Goal: Task Accomplishment & Management: Use online tool/utility

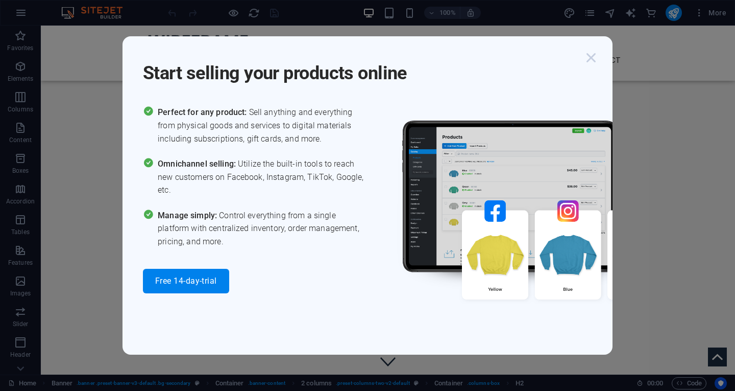
click at [590, 59] on icon "button" at bounding box center [591, 58] width 18 height 18
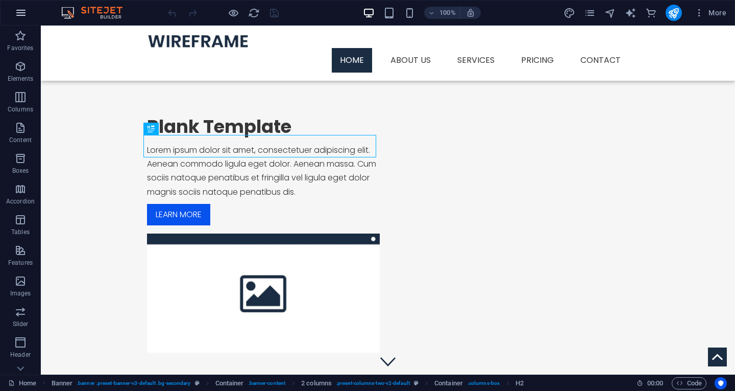
click at [26, 11] on icon "button" at bounding box center [21, 13] width 12 height 12
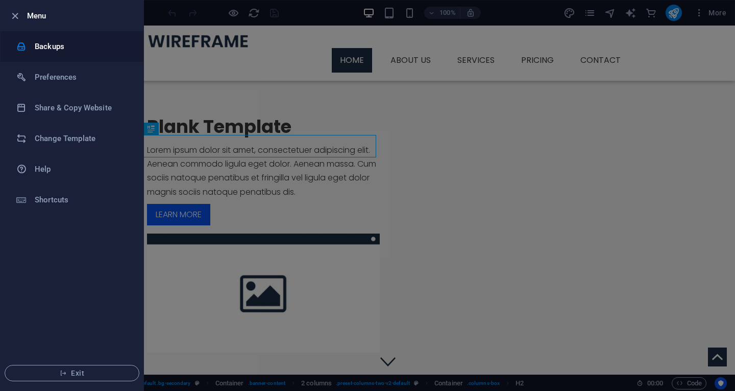
click at [59, 46] on h6 "Backups" at bounding box center [82, 46] width 94 height 12
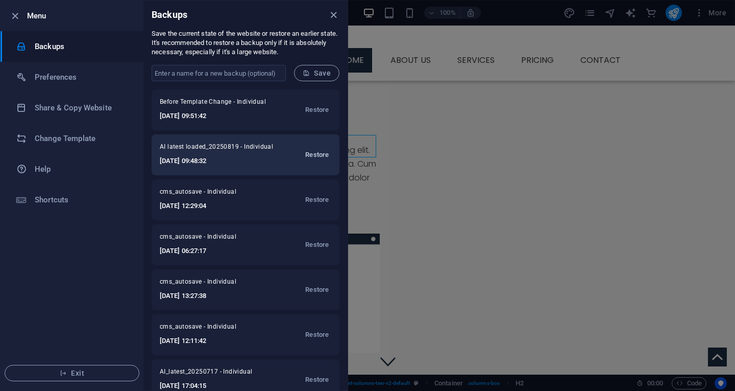
click at [305, 155] on span "Restore" at bounding box center [316, 155] width 23 height 12
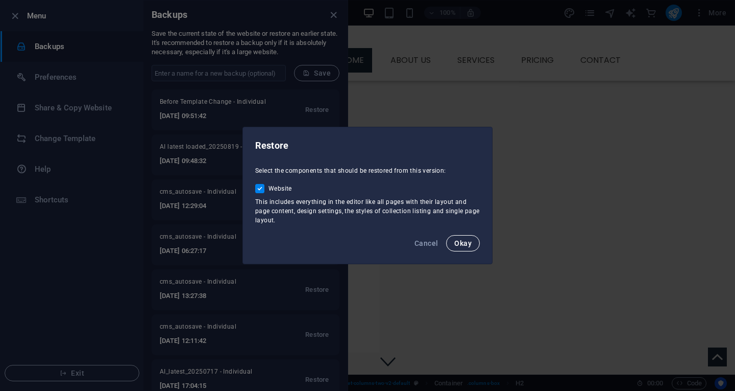
click at [459, 238] on button "Okay" at bounding box center [463, 243] width 34 height 16
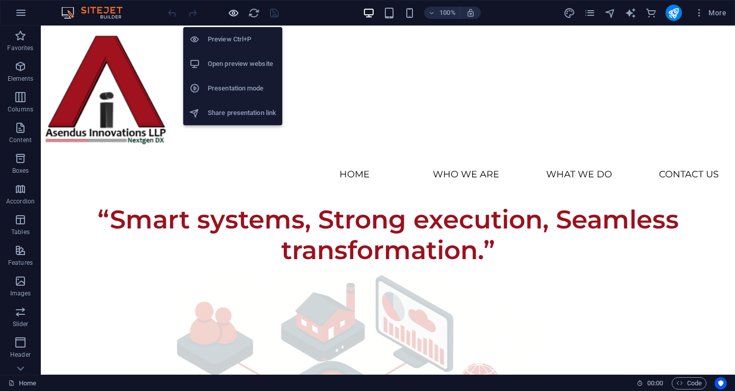
click at [235, 16] on icon "button" at bounding box center [234, 13] width 12 height 12
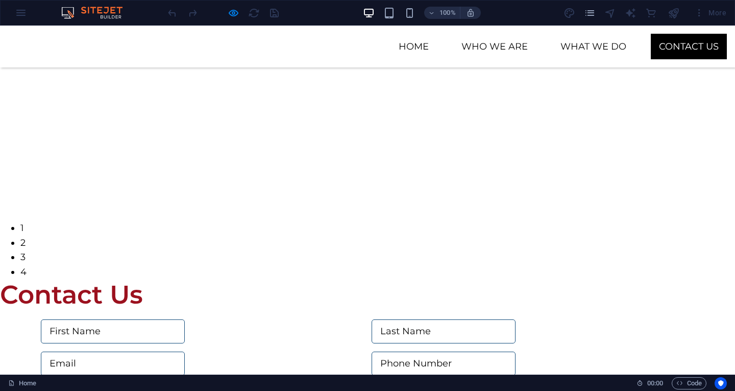
scroll to position [1839, 0]
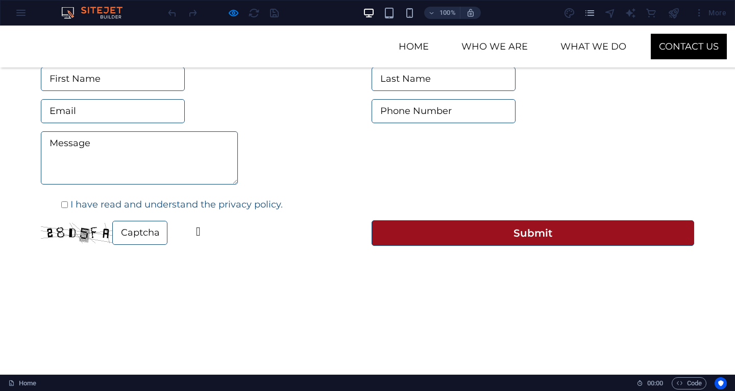
click at [80, 223] on img at bounding box center [77, 233] width 72 height 20
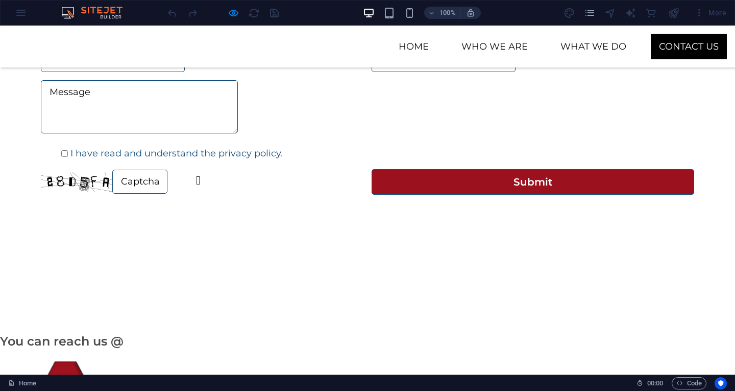
scroll to position [1917, 0]
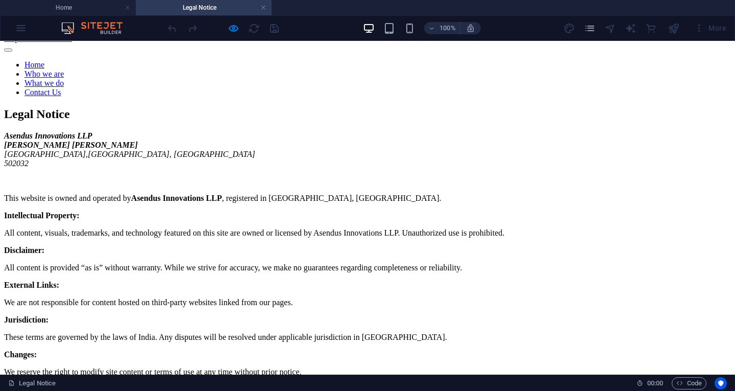
scroll to position [0, 0]
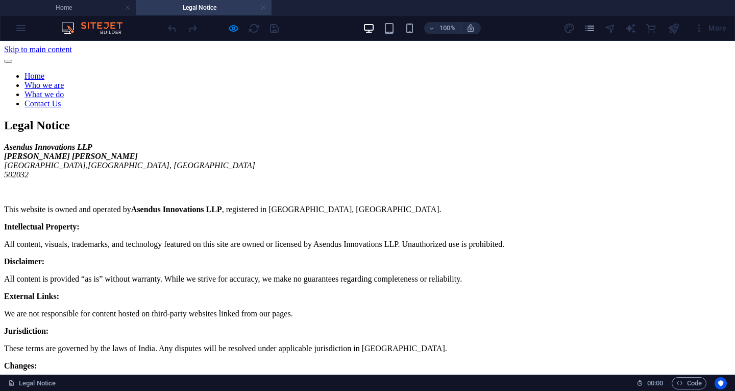
click at [262, 7] on link at bounding box center [263, 8] width 6 height 10
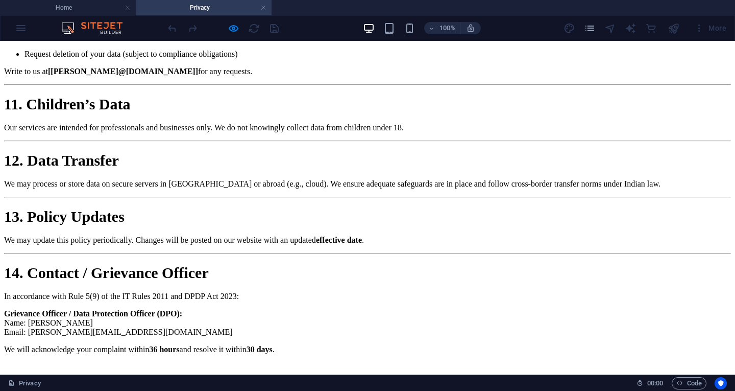
scroll to position [2107, 0]
drag, startPoint x: 165, startPoint y: 238, endPoint x: 400, endPoint y: 250, distance: 235.2
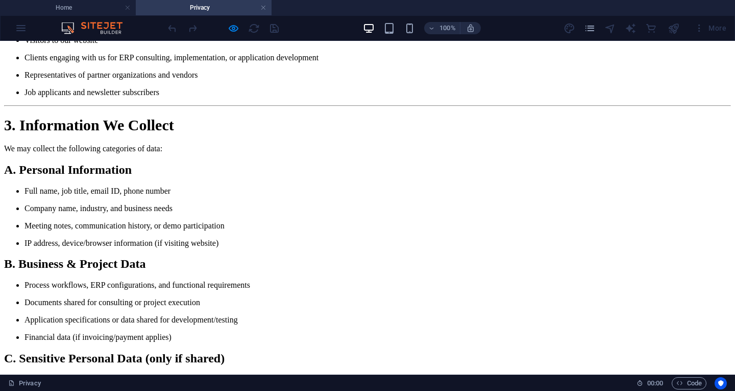
scroll to position [0, 0]
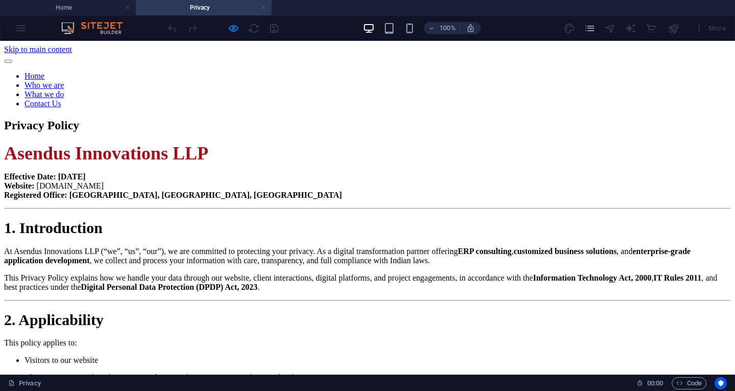
click at [266, 9] on link at bounding box center [263, 8] width 6 height 10
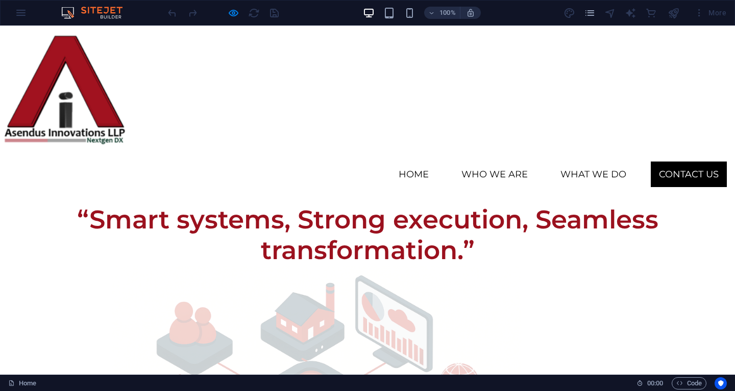
click at [675, 170] on link "Contact Us" at bounding box center [689, 174] width 76 height 26
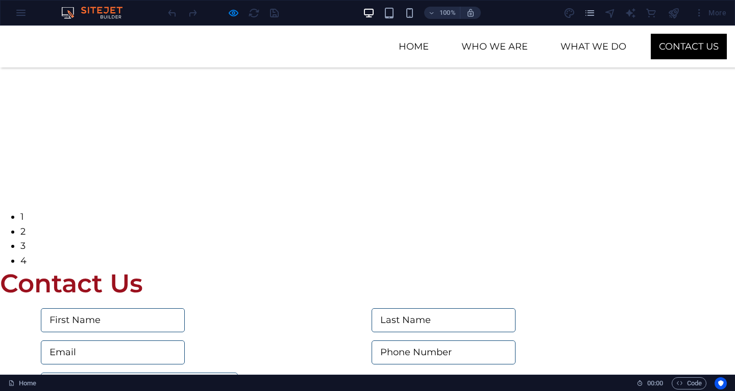
scroll to position [1629, 0]
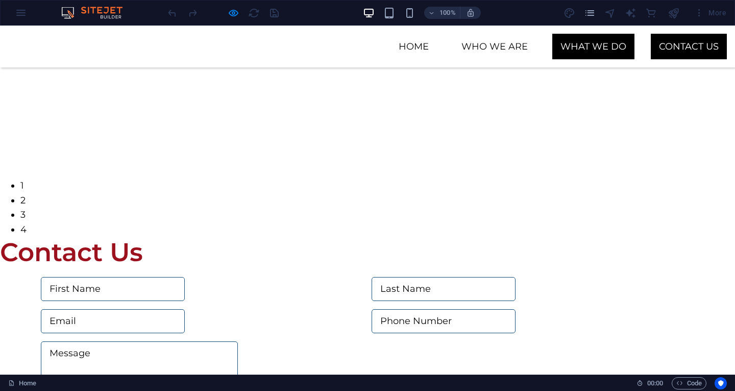
click at [606, 34] on link "What we do" at bounding box center [594, 47] width 82 height 26
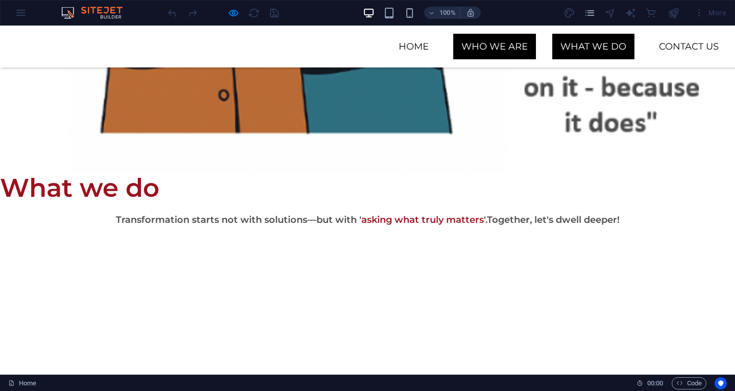
click at [518, 53] on link "Who we are" at bounding box center [495, 47] width 83 height 26
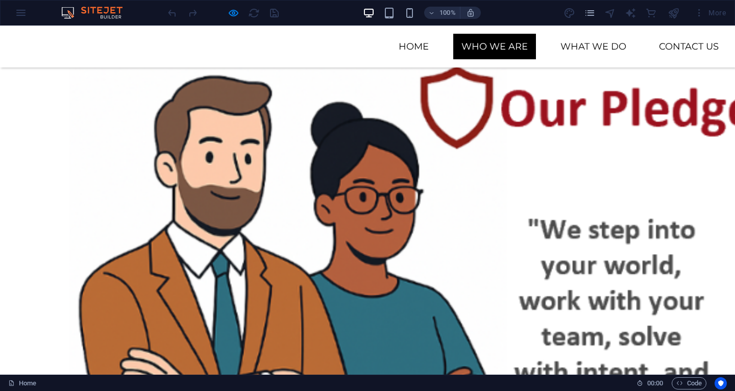
scroll to position [566, 0]
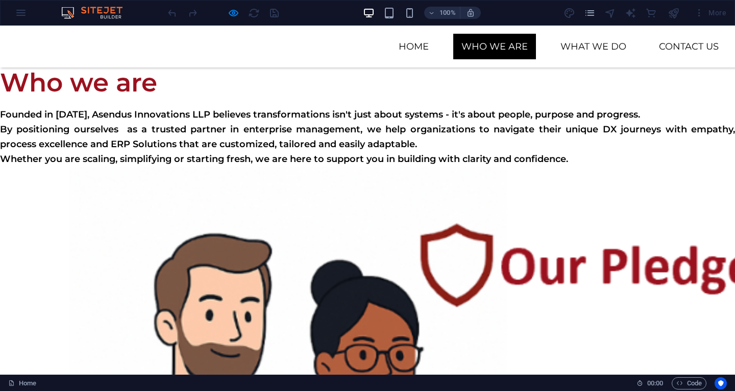
click at [372, 48] on ul "Home Who we are What we do Contact Us" at bounding box center [367, 47] width 719 height 26
click at [397, 39] on link "Home" at bounding box center [414, 47] width 46 height 26
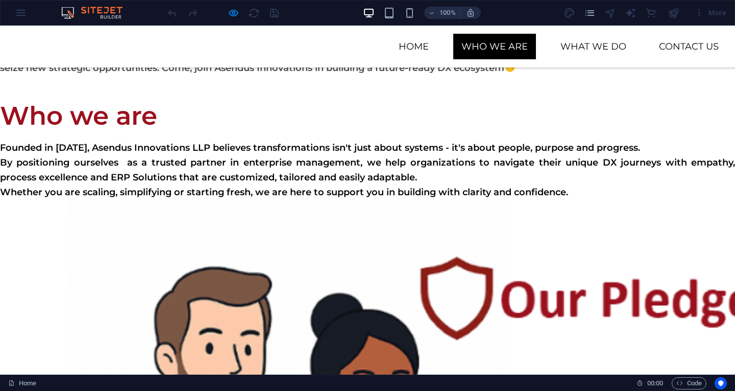
scroll to position [499, 0]
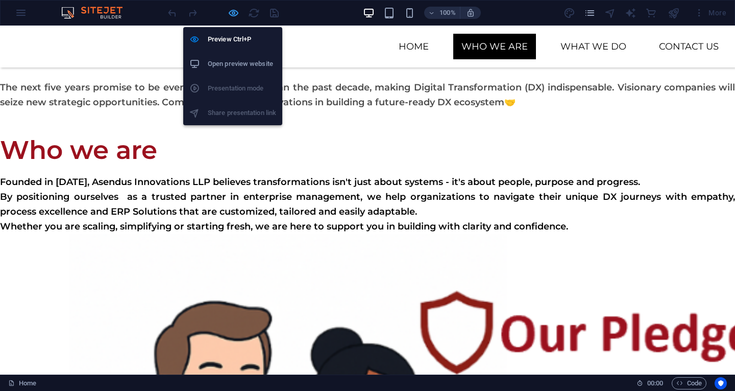
click at [231, 11] on icon "button" at bounding box center [234, 13] width 12 height 12
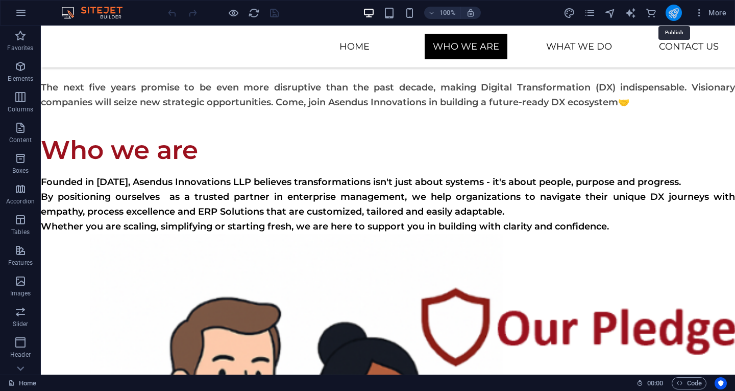
click at [673, 17] on icon "publish" at bounding box center [674, 13] width 12 height 12
